Goal: Task Accomplishment & Management: Use online tool/utility

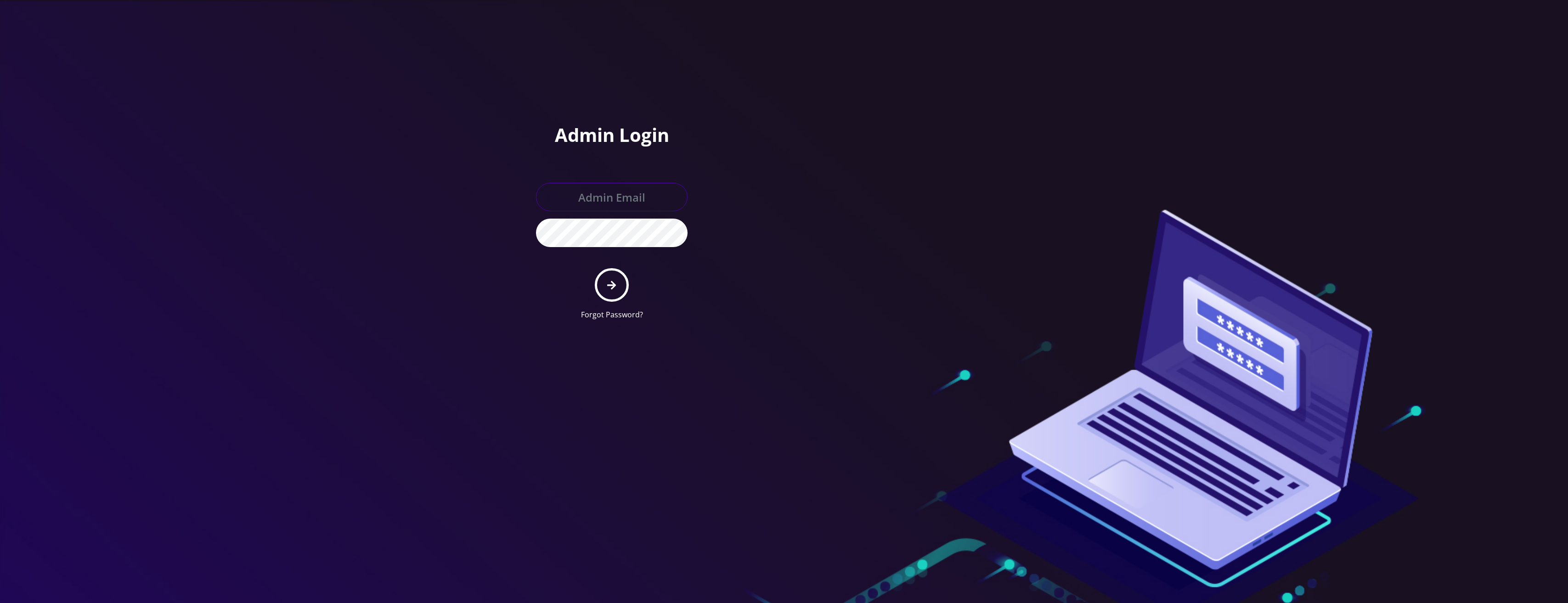
type input "[PERSON_NAME][EMAIL_ADDRESS][DOMAIN_NAME]"
click at [647, 195] on input "[PERSON_NAME][EMAIL_ADDRESS][DOMAIN_NAME]" at bounding box center [612, 197] width 152 height 29
click at [791, 173] on div at bounding box center [915, 164] width 262 height 327
click at [609, 290] on button "submit" at bounding box center [611, 285] width 33 height 33
